Goal: Task Accomplishment & Management: Complete application form

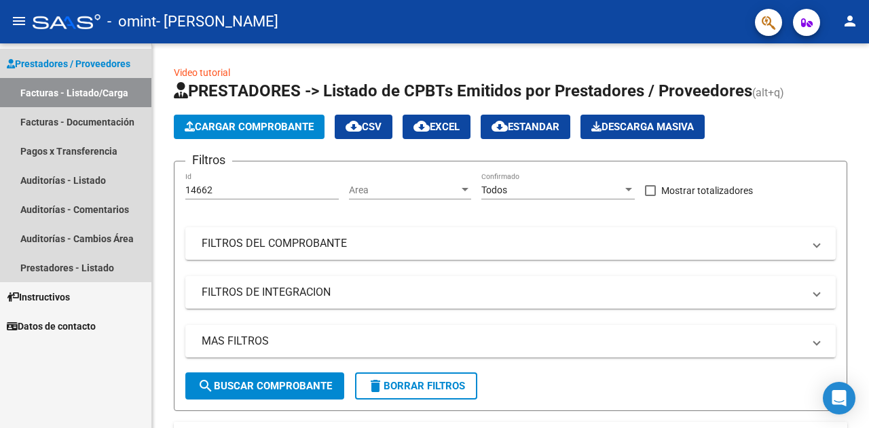
click at [56, 94] on link "Facturas - Listado/Carga" at bounding box center [75, 92] width 151 height 29
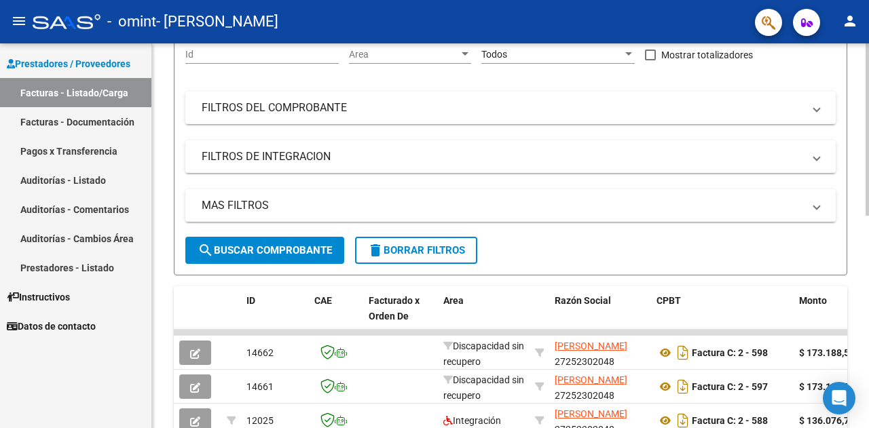
scroll to position [271, 0]
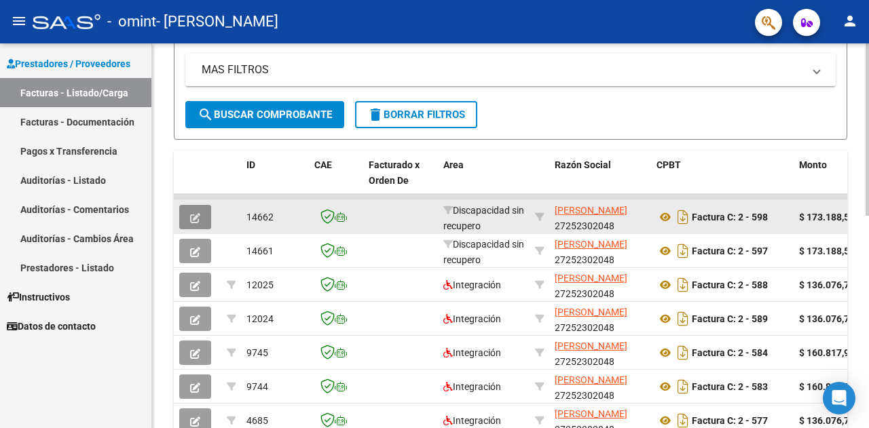
click at [194, 219] on icon "button" at bounding box center [195, 218] width 10 height 10
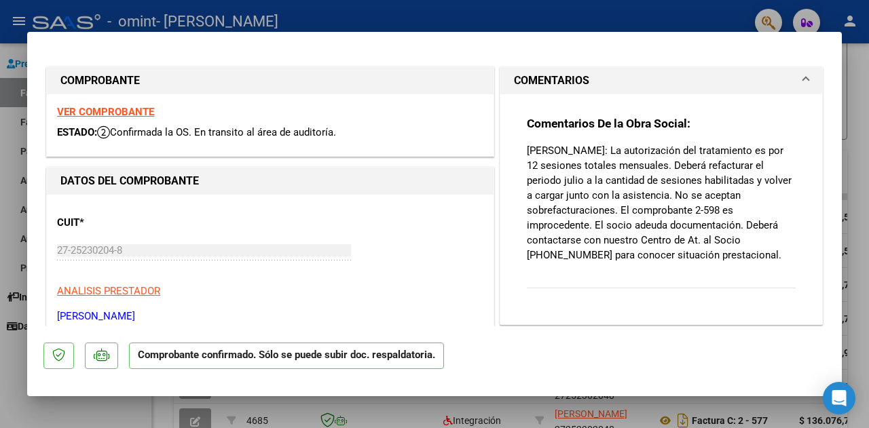
click at [714, 20] on div at bounding box center [434, 214] width 869 height 428
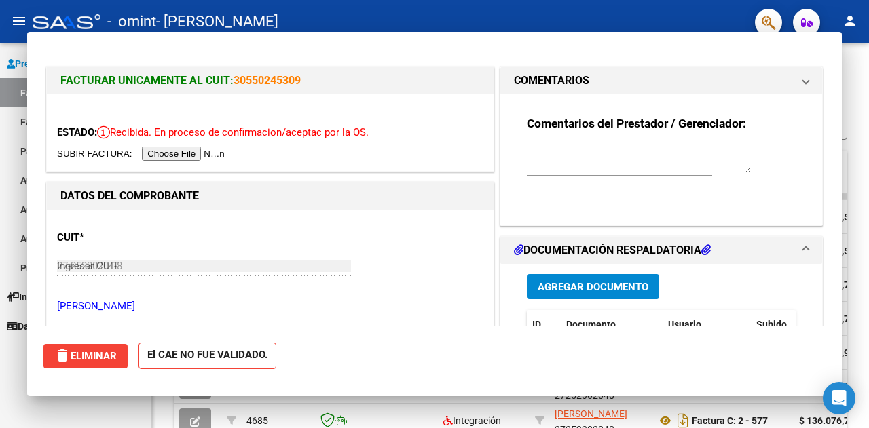
type input "$ 0,00"
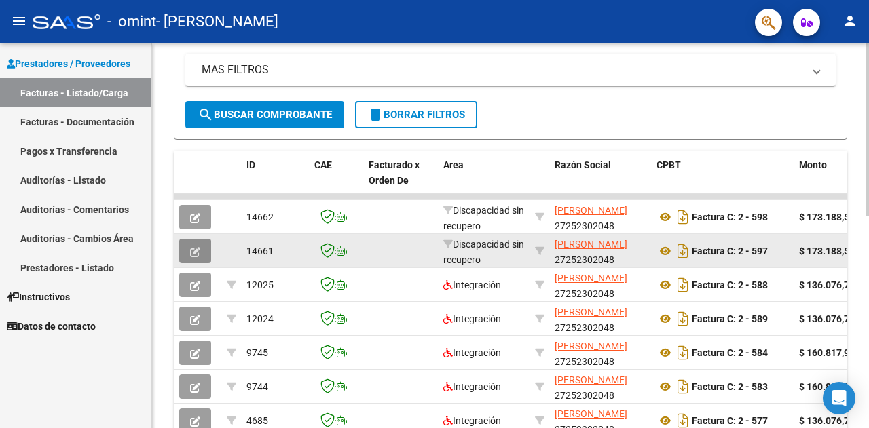
click at [194, 252] on icon "button" at bounding box center [195, 252] width 10 height 10
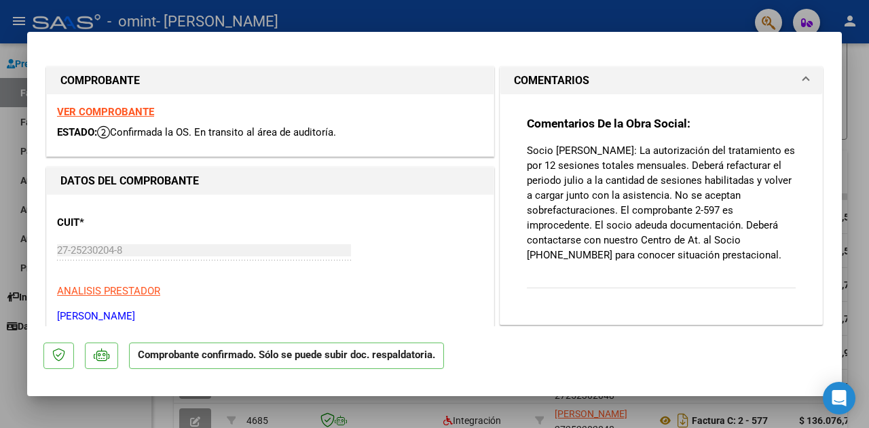
click at [858, 102] on div at bounding box center [434, 214] width 869 height 428
type input "$ 0,00"
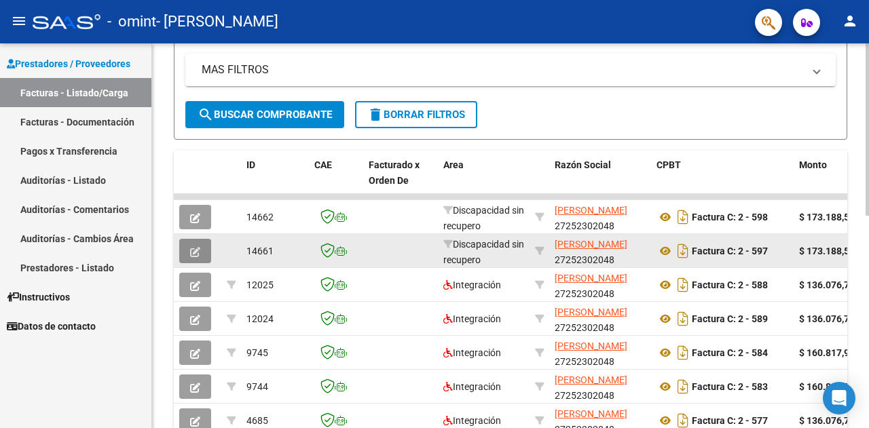
click at [194, 248] on icon "button" at bounding box center [195, 252] width 10 height 10
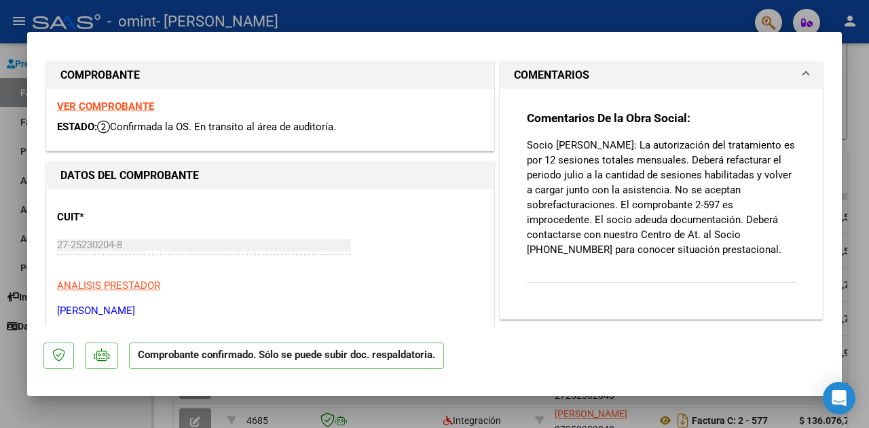
scroll to position [0, 0]
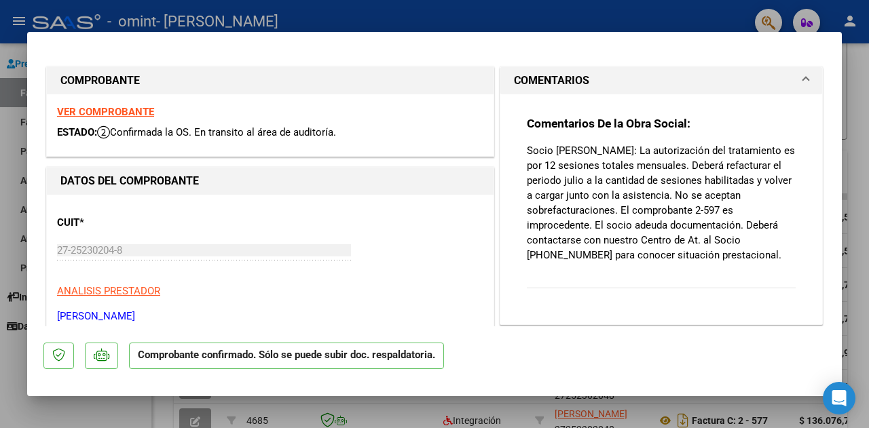
click at [714, 16] on div at bounding box center [434, 214] width 869 height 428
type input "$ 0,00"
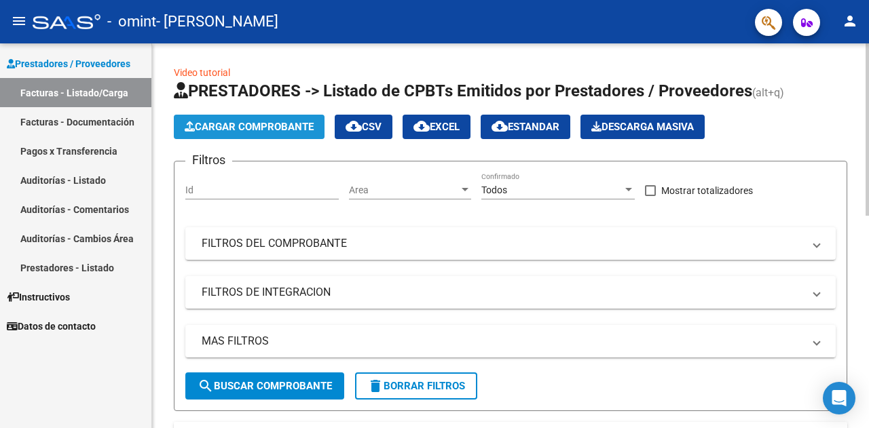
click at [263, 130] on span "Cargar Comprobante" at bounding box center [249, 127] width 129 height 12
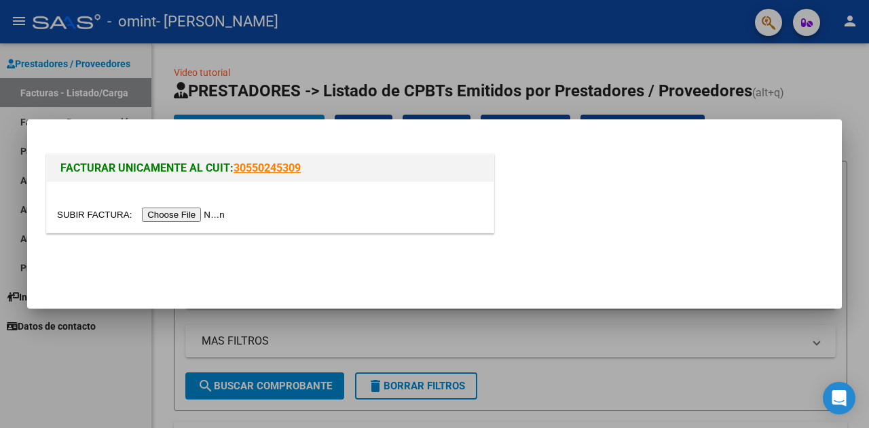
click at [195, 214] on input "file" at bounding box center [143, 215] width 172 height 14
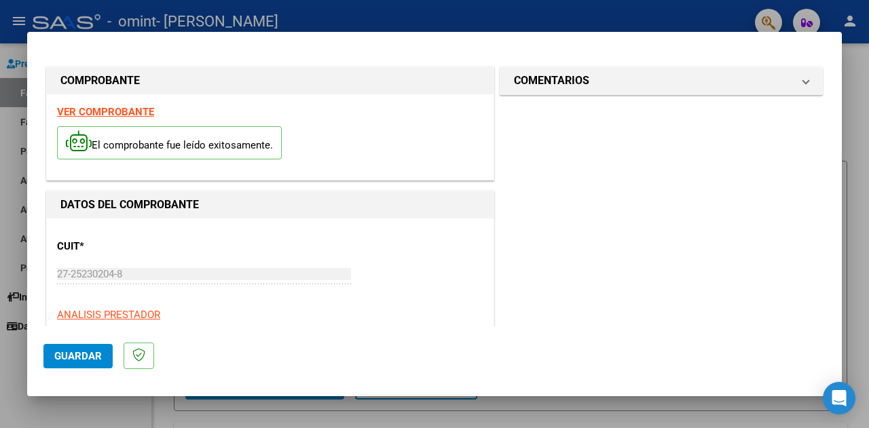
click at [333, 134] on div "El comprobante fue leído exitosamente." at bounding box center [270, 144] width 426 height 50
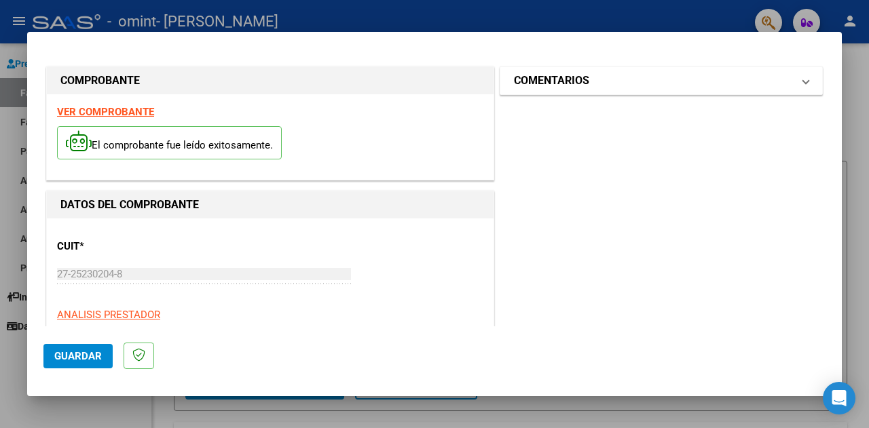
click at [559, 86] on h1 "COMENTARIOS" at bounding box center [551, 81] width 75 height 16
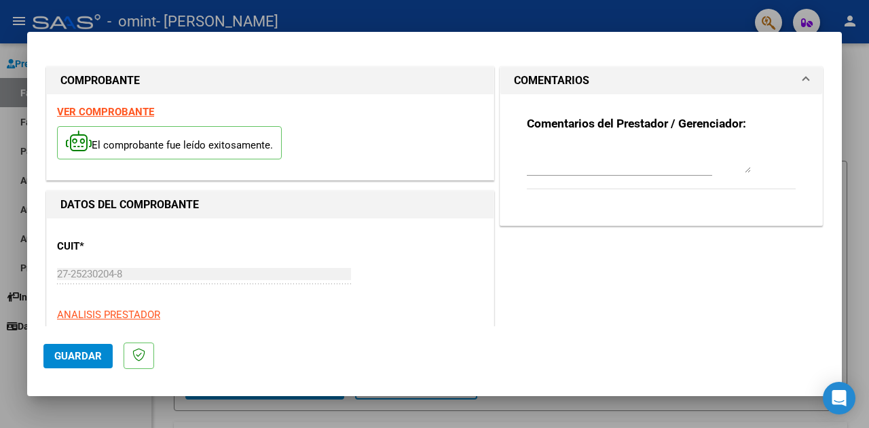
click at [559, 86] on h1 "COMENTARIOS" at bounding box center [551, 81] width 75 height 16
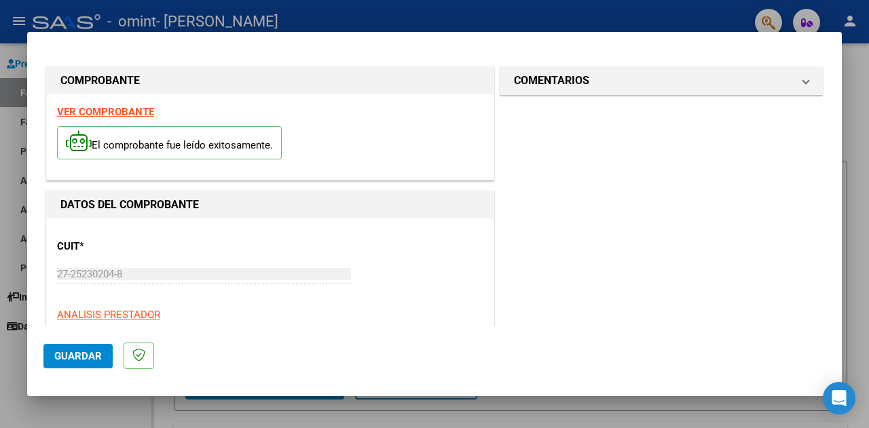
click at [81, 352] on span "Guardar" at bounding box center [78, 356] width 48 height 12
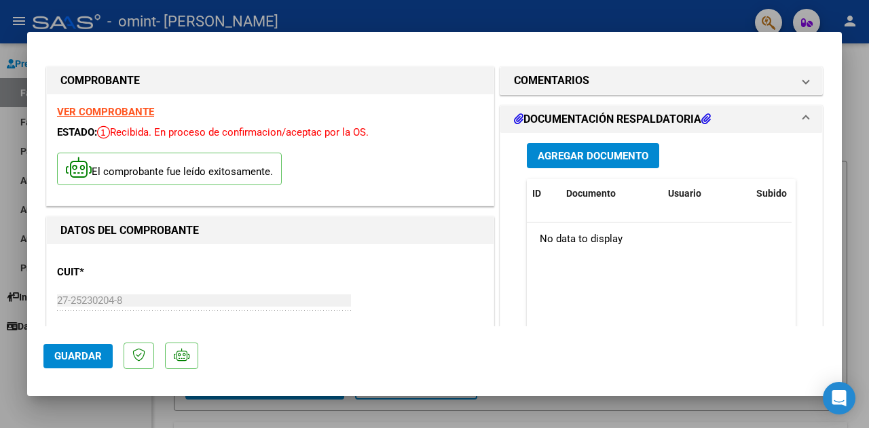
click at [566, 162] on button "Agregar Documento" at bounding box center [593, 155] width 132 height 25
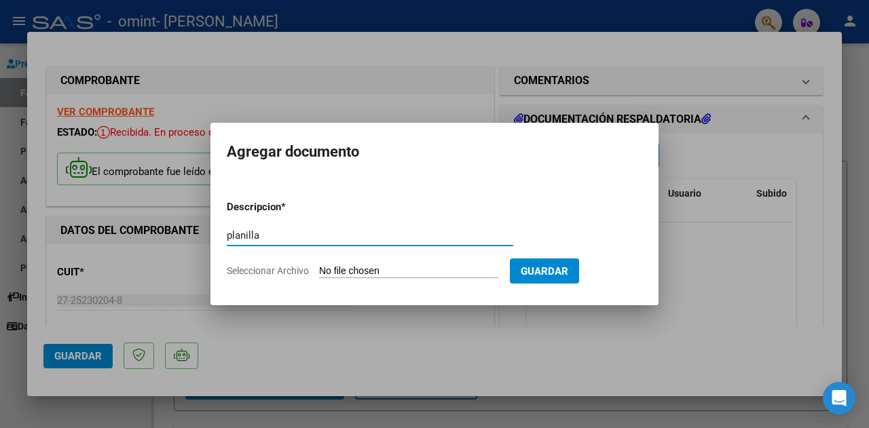
type input "planilla"
click at [434, 273] on input "Seleccionar Archivo" at bounding box center [409, 271] width 180 height 13
type input "C:\fakepath\Adobe Scan [DATE].pdf"
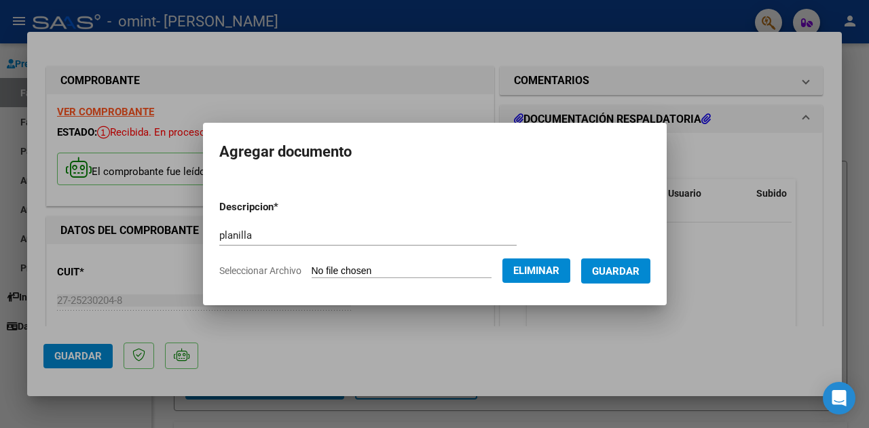
click at [615, 272] on span "Guardar" at bounding box center [616, 271] width 48 height 12
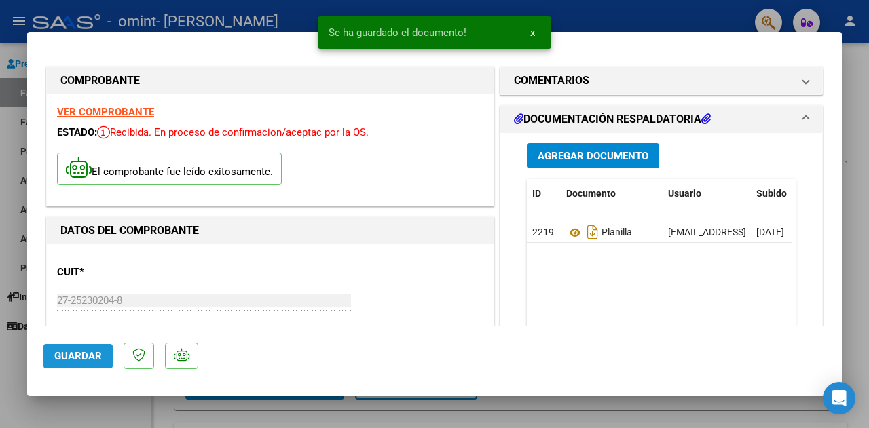
click at [90, 351] on span "Guardar" at bounding box center [78, 356] width 48 height 12
click at [15, 382] on div at bounding box center [434, 214] width 869 height 428
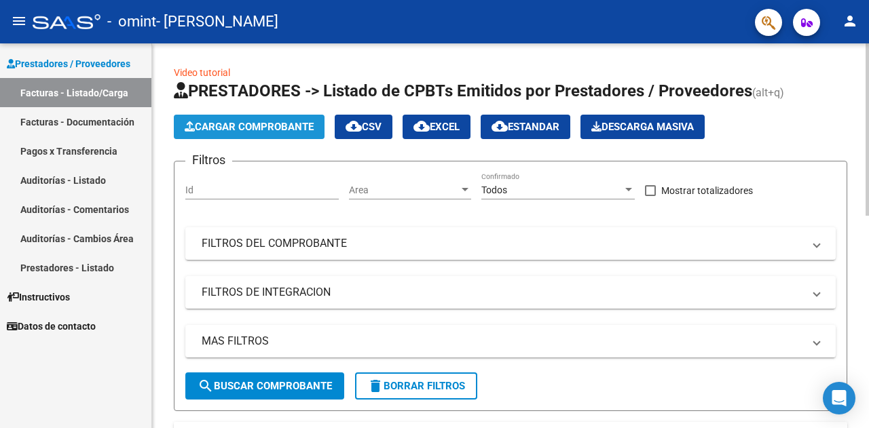
click at [216, 135] on button "Cargar Comprobante" at bounding box center [249, 127] width 151 height 24
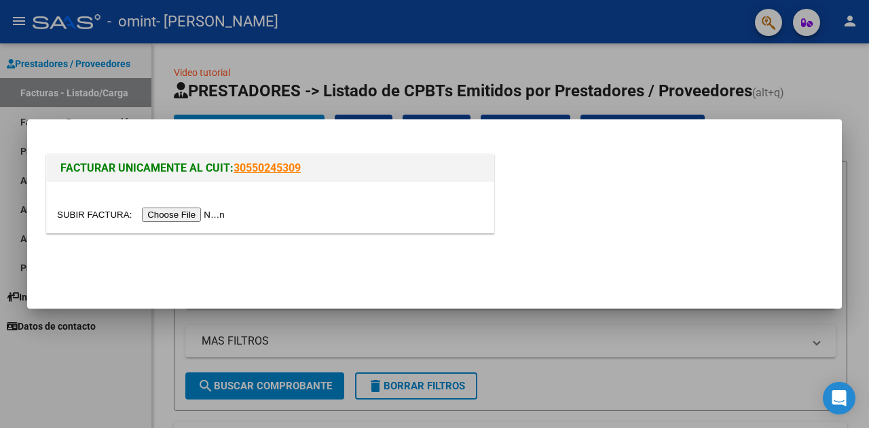
click at [193, 214] on input "file" at bounding box center [143, 215] width 172 height 14
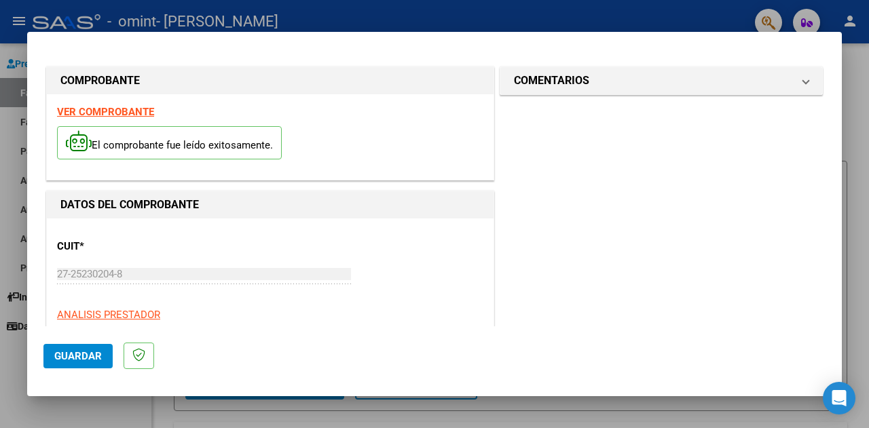
click at [94, 356] on span "Guardar" at bounding box center [78, 356] width 48 height 12
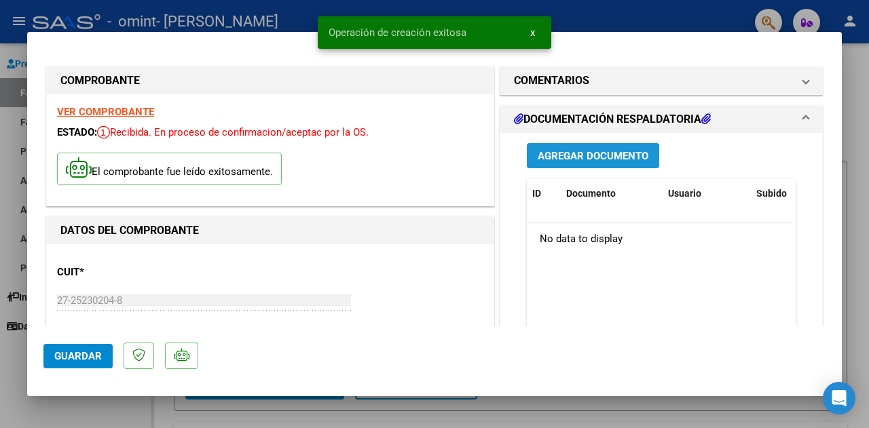
click at [571, 156] on span "Agregar Documento" at bounding box center [592, 156] width 111 height 12
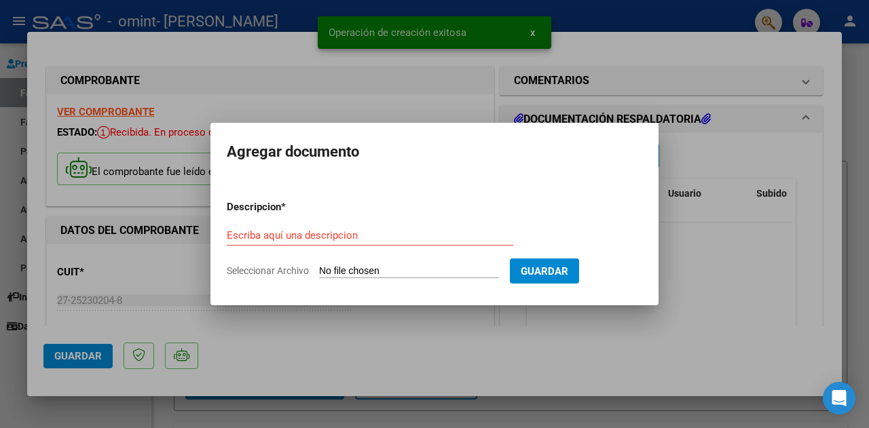
click at [364, 225] on div "Escriba aquí una descripcion" at bounding box center [370, 235] width 286 height 20
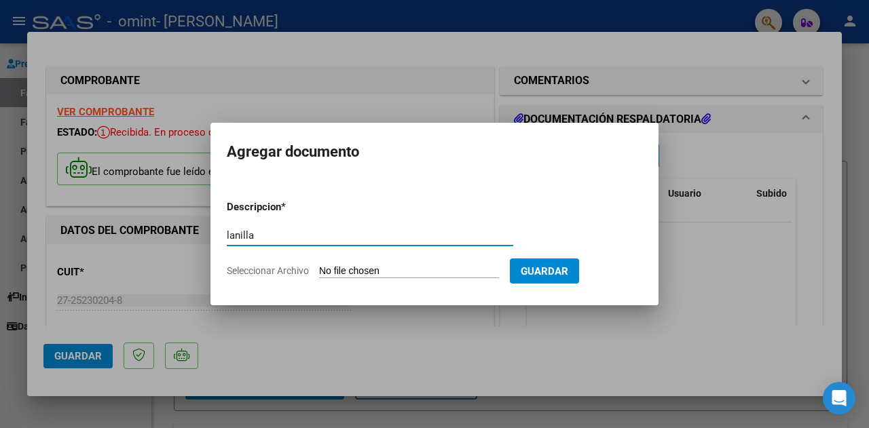
click at [226, 235] on mat-dialog-content "Descripcion * lanilla Escriba aquí una descripcion Seleccionar Archivo Guardar" at bounding box center [434, 233] width 448 height 110
click at [227, 234] on input "lanilla" at bounding box center [370, 235] width 286 height 12
type input "Planilla"
click at [352, 269] on input "Seleccionar Archivo" at bounding box center [409, 271] width 180 height 13
type input "C:\fakepath\Adobe Scan [DATE] (1).pdf"
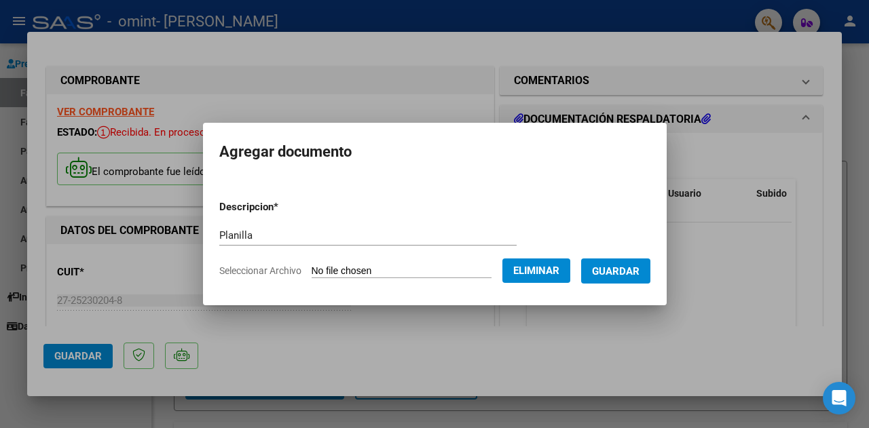
click at [622, 269] on span "Guardar" at bounding box center [616, 271] width 48 height 12
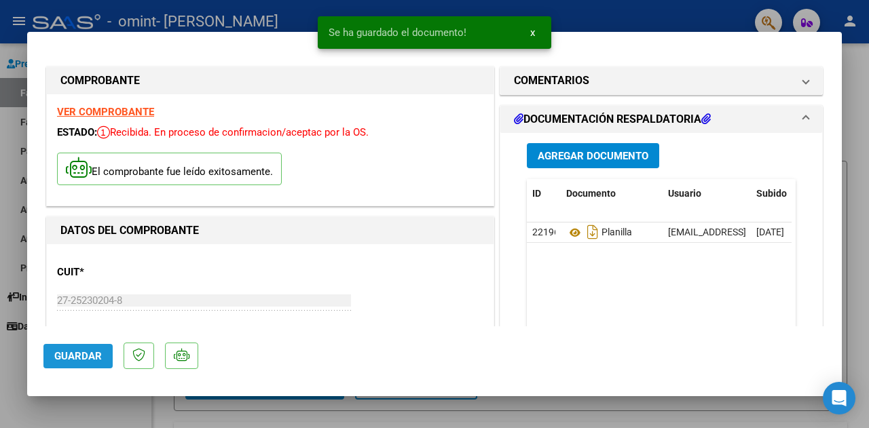
click at [85, 350] on span "Guardar" at bounding box center [78, 356] width 48 height 12
click at [624, 17] on div at bounding box center [434, 214] width 869 height 428
type input "$ 0,00"
